Goal: Information Seeking & Learning: Learn about a topic

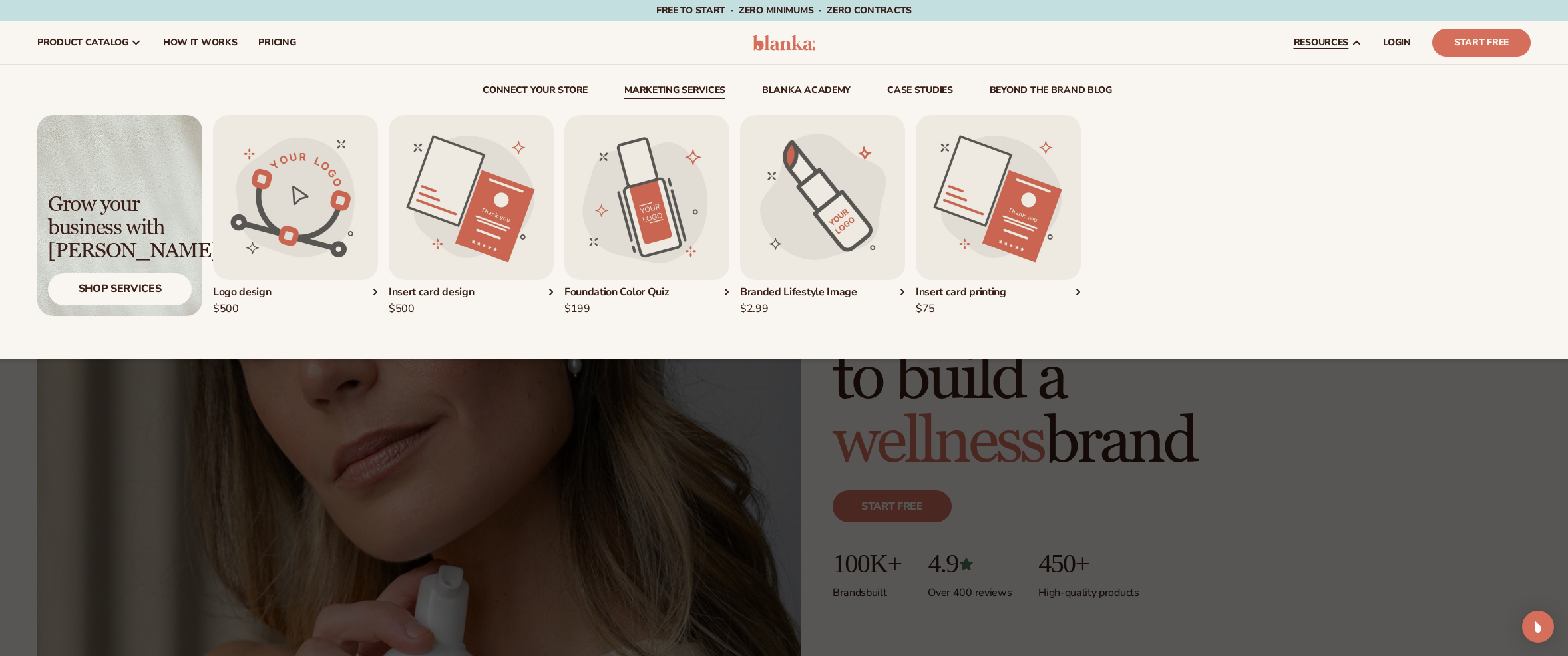
click at [672, 95] on link "Marketing services" at bounding box center [675, 92] width 101 height 13
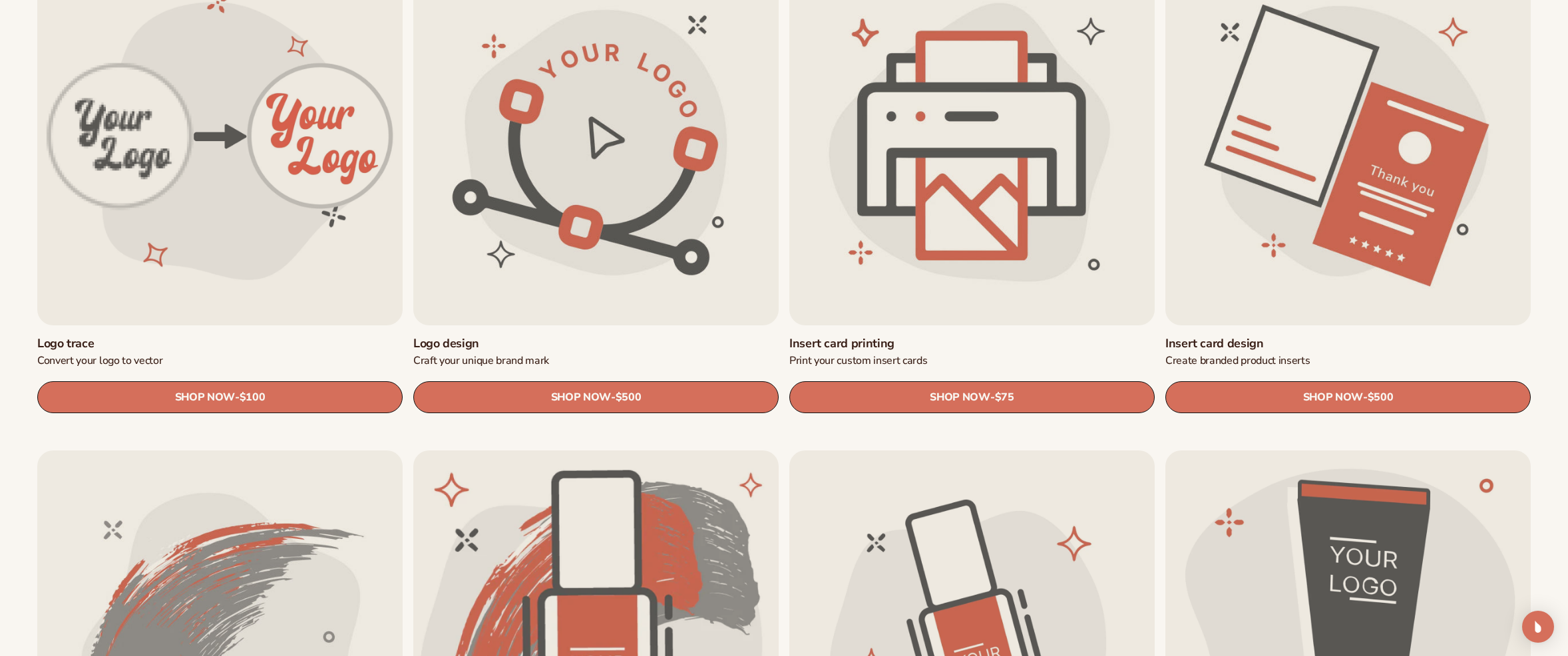
scroll to position [511, 0]
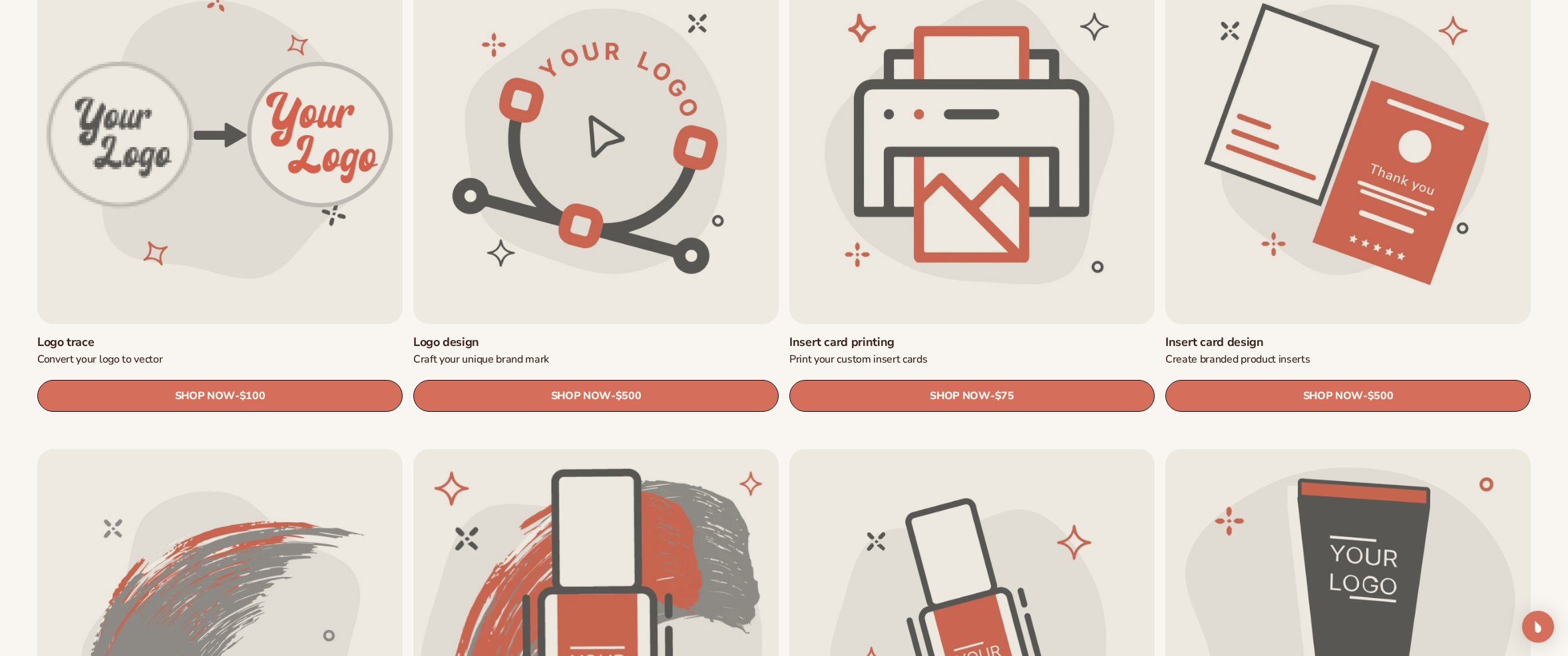
click at [901, 335] on link "Insert card printing" at bounding box center [972, 342] width 365 height 15
